Goal: Task Accomplishment & Management: Use online tool/utility

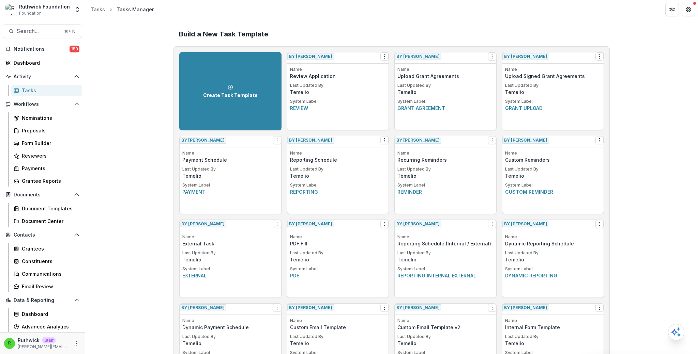
scroll to position [178, 0]
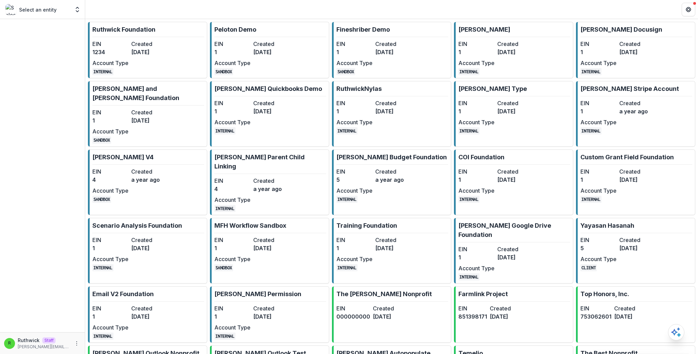
click at [142, 45] on dt "Created" at bounding box center [149, 44] width 36 height 8
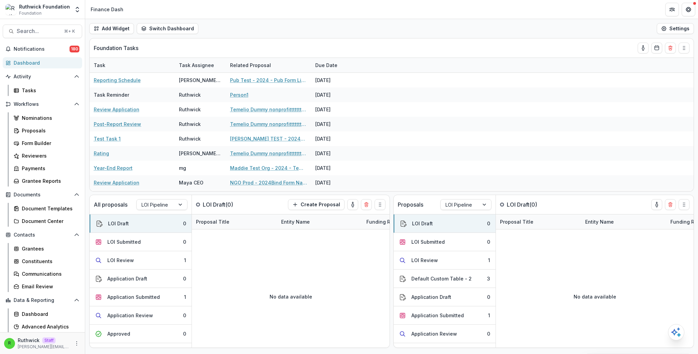
click at [256, 27] on div "Add Widget Switch Dashboard new dashboard My other 1 Finance Dash New Dashboard…" at bounding box center [391, 28] width 613 height 19
click at [34, 132] on div "Proposals" at bounding box center [49, 130] width 55 height 7
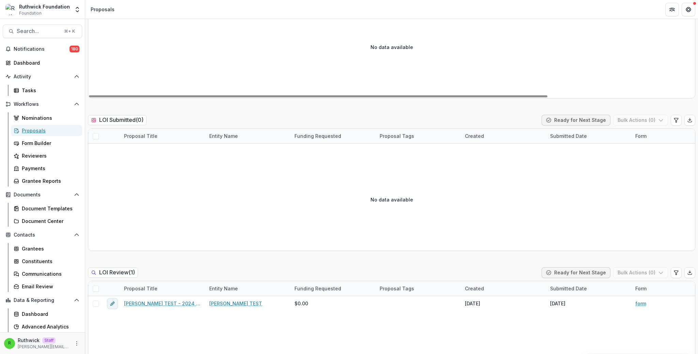
scroll to position [128, 0]
click at [94, 290] on span at bounding box center [96, 289] width 6 height 6
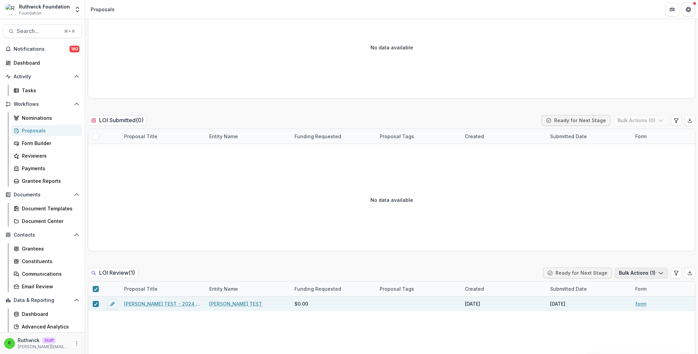
click at [631, 271] on button "Bulk Actions ( 1 )" at bounding box center [641, 273] width 54 height 11
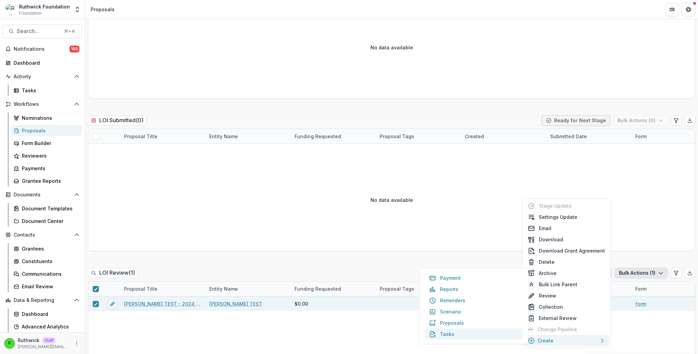
click at [465, 334] on button "Tasks" at bounding box center [473, 334] width 97 height 11
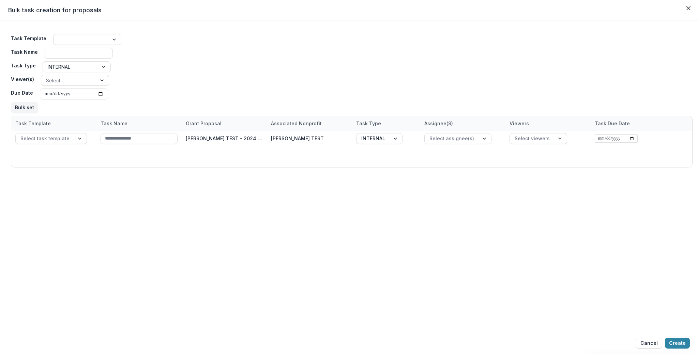
click at [185, 47] on div "Task Template Task Name Task Type INTERNAL Viewer(s) Select... Due Date Bulk set" at bounding box center [352, 73] width 682 height 85
